Goal: Information Seeking & Learning: Check status

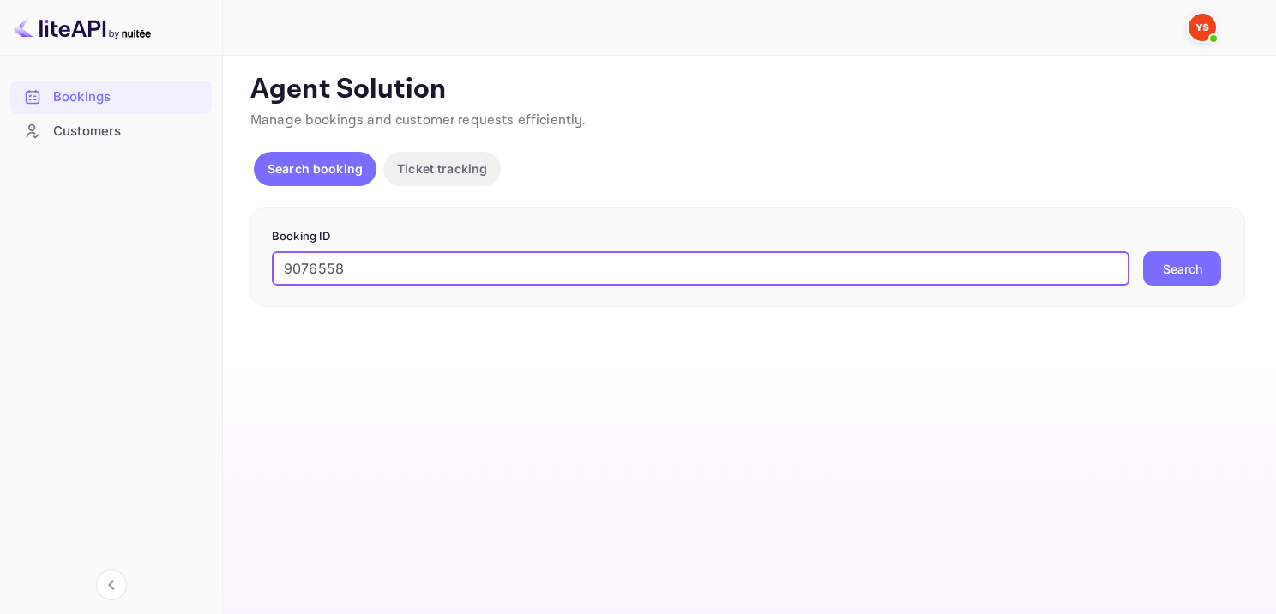
type input "9076558"
click at [1155, 266] on button "Search" at bounding box center [1182, 268] width 78 height 34
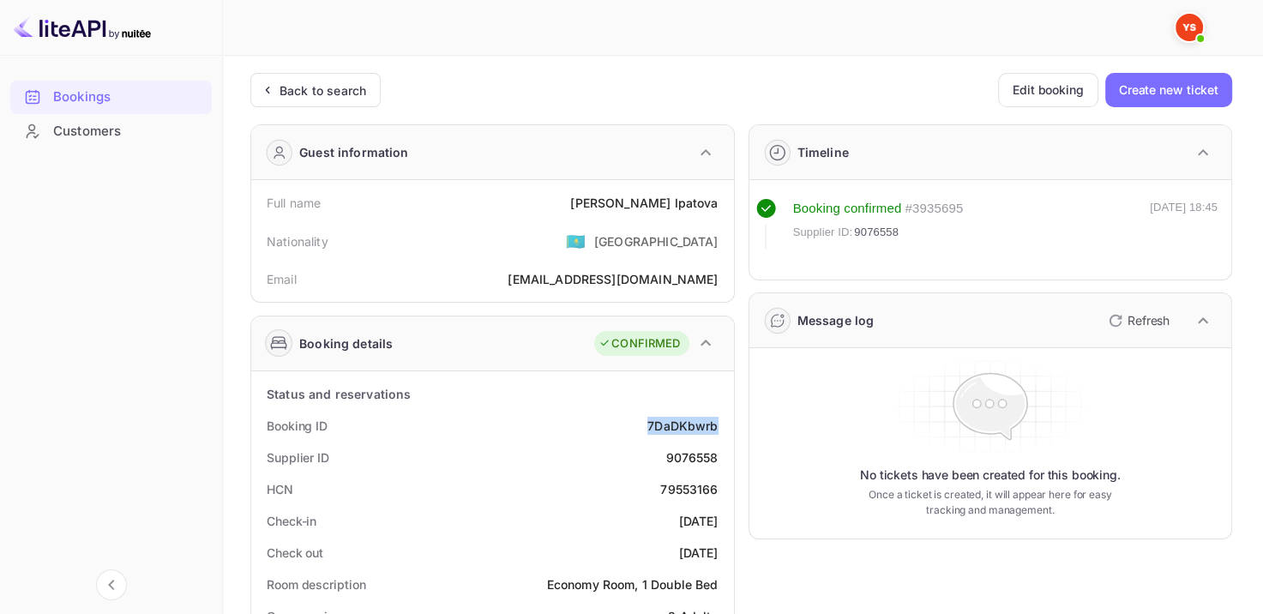
drag, startPoint x: 641, startPoint y: 418, endPoint x: 731, endPoint y: 418, distance: 90.0
copy div "7DaDKbwrb"
drag, startPoint x: 611, startPoint y: 200, endPoint x: 727, endPoint y: 196, distance: 116.7
click at [727, 196] on div "Full name [PERSON_NAME] Nationality 🇰🇿 [DEMOGRAPHIC_DATA] [PERSON_NAME] [PERSON…" at bounding box center [492, 241] width 483 height 122
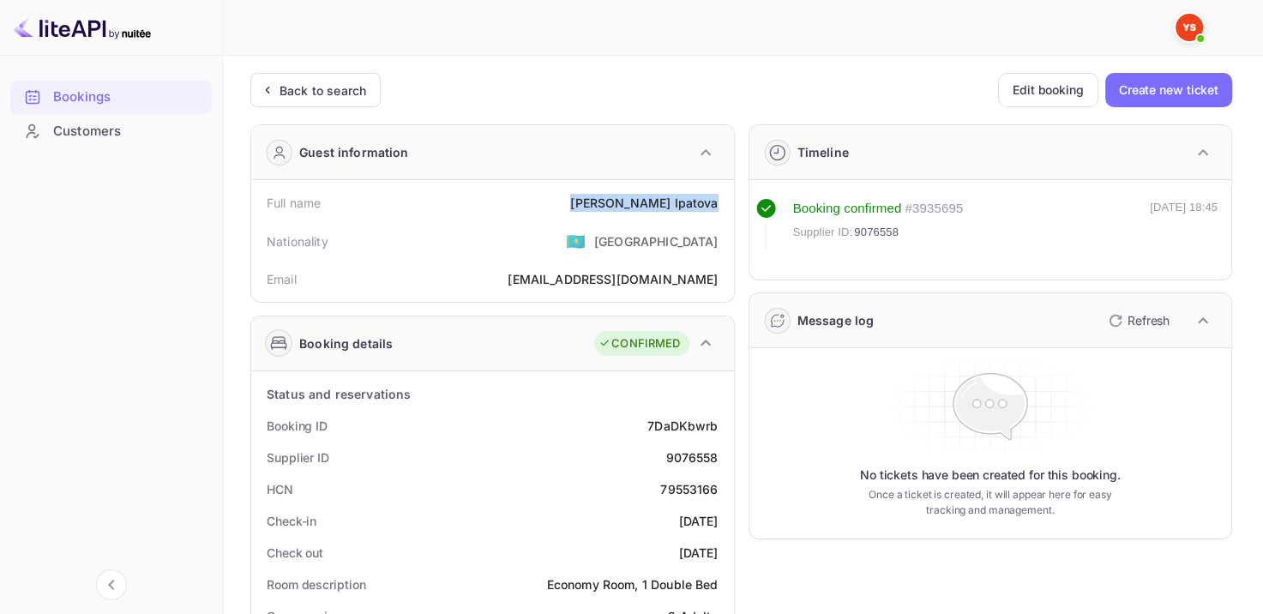
copy div "[PERSON_NAME]"
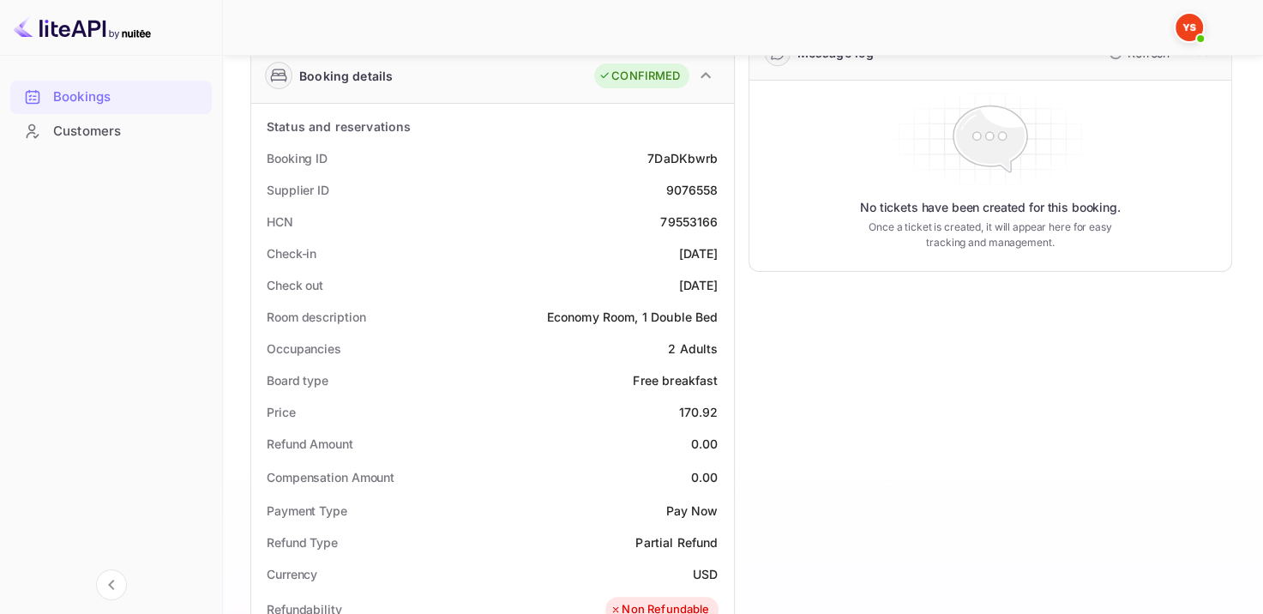
scroll to position [343, 0]
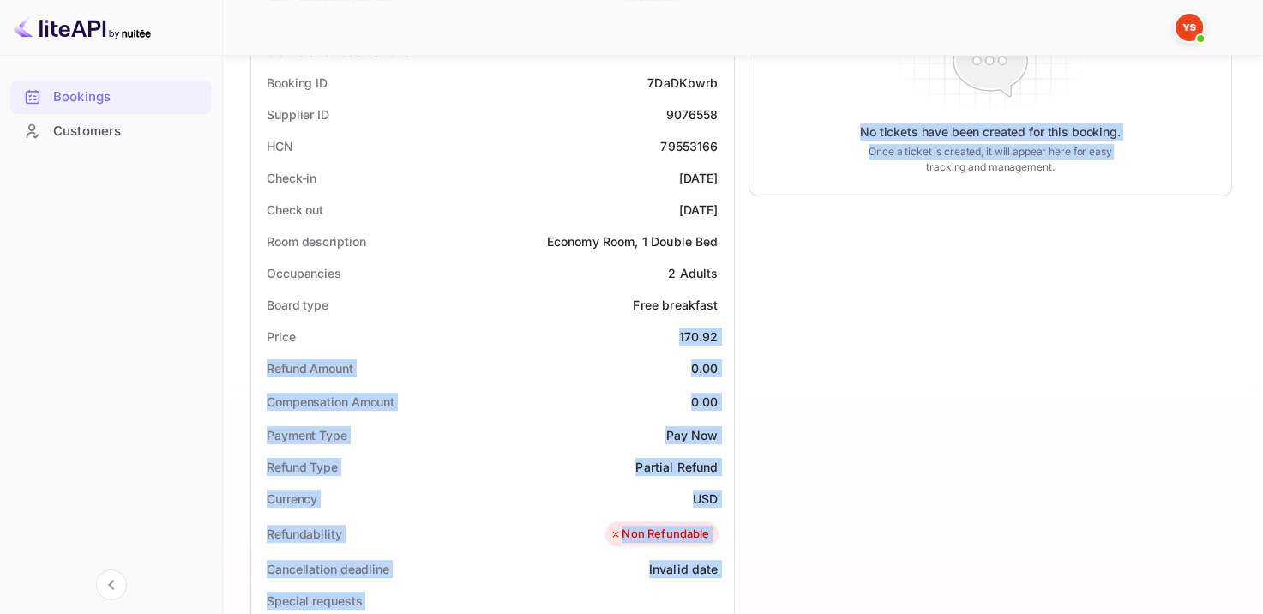
drag, startPoint x: 665, startPoint y: 335, endPoint x: 751, endPoint y: 337, distance: 85.8
click at [751, 337] on div "Guest information Full name [PERSON_NAME] Nationality 🇰🇿 [DEMOGRAPHIC_DATA] Ema…" at bounding box center [735, 432] width 996 height 1328
click at [659, 335] on div "Price 170.92" at bounding box center [492, 337] width 469 height 32
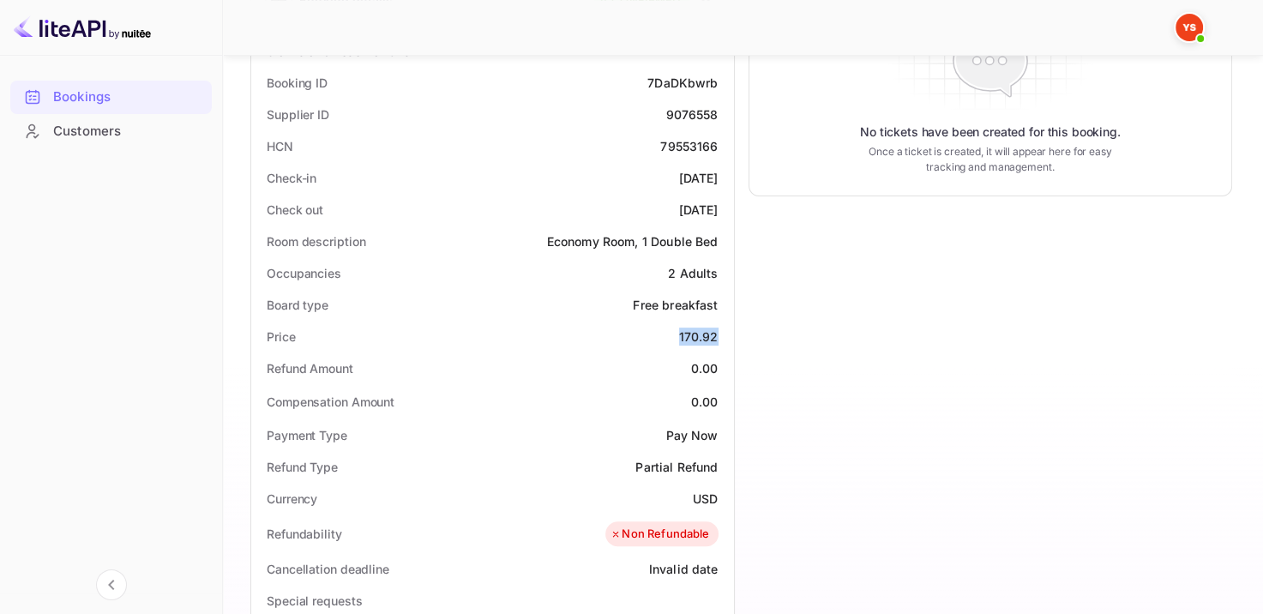
drag, startPoint x: 670, startPoint y: 333, endPoint x: 721, endPoint y: 343, distance: 52.5
click at [714, 342] on div "Price 170.92" at bounding box center [492, 337] width 469 height 32
copy div "170.92"
